Goal: Task Accomplishment & Management: Manage account settings

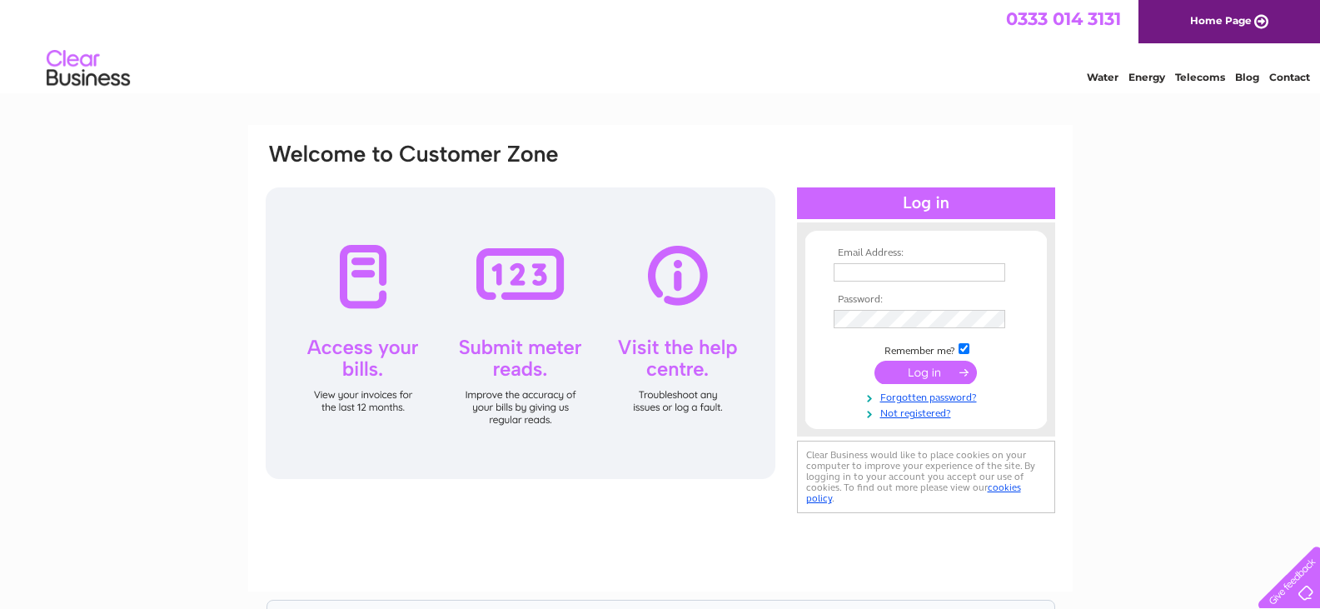
click at [886, 274] on input "text" at bounding box center [920, 272] width 172 height 18
type input "[EMAIL_ADDRESS][DOMAIN_NAME]"
click at [681, 488] on div "Email Address: DKAUTO99@GMAIL.COM Password:" at bounding box center [660, 330] width 793 height 376
click at [920, 393] on link "Forgotten password?" at bounding box center [928, 396] width 189 height 16
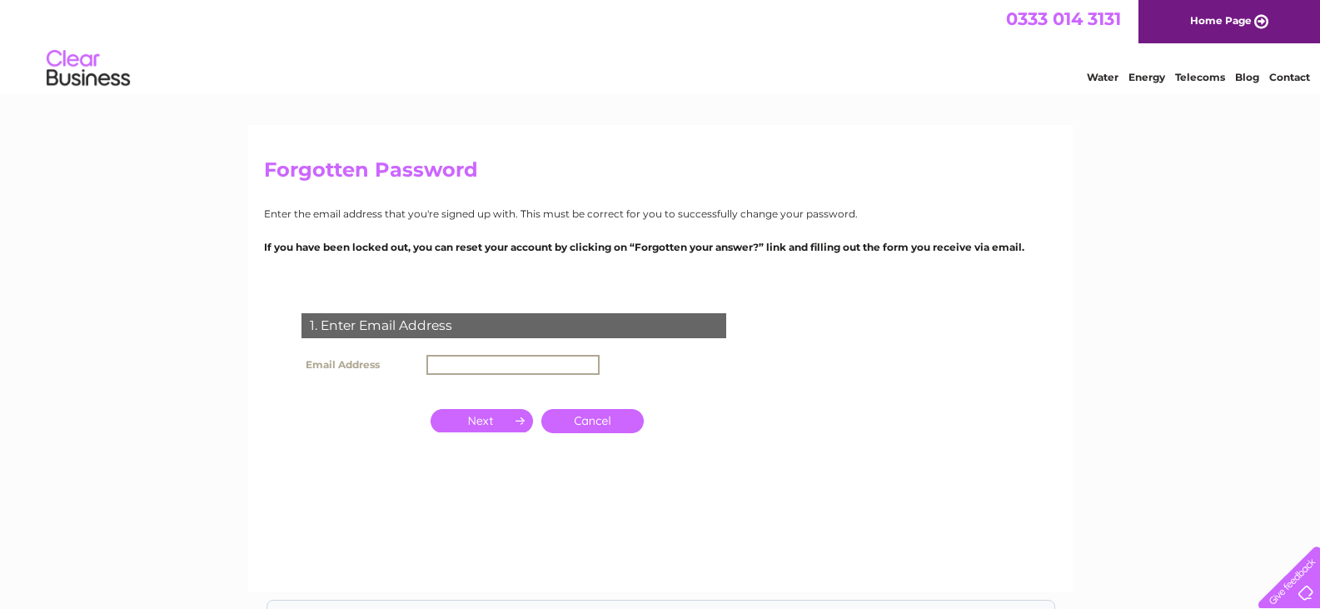
click at [505, 365] on input "text" at bounding box center [512, 365] width 173 height 20
type input "[EMAIL_ADDRESS][DOMAIN_NAME]"
click at [499, 416] on input "button" at bounding box center [482, 418] width 102 height 23
